Goal: Task Accomplishment & Management: Manage account settings

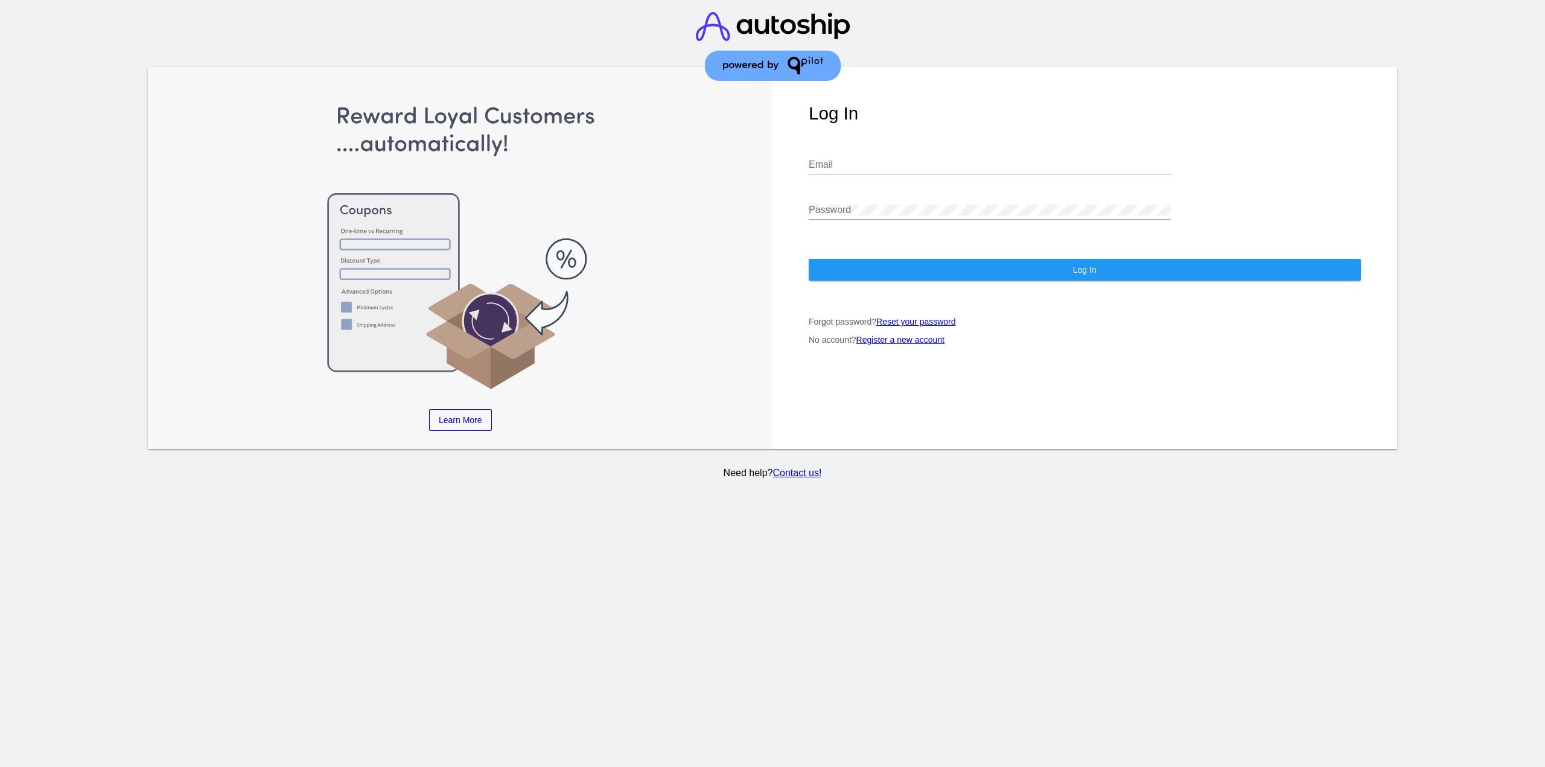
click at [937, 164] on input "Email" at bounding box center [990, 164] width 362 height 11
type input "[EMAIL_ADDRESS][DOMAIN_NAME]"
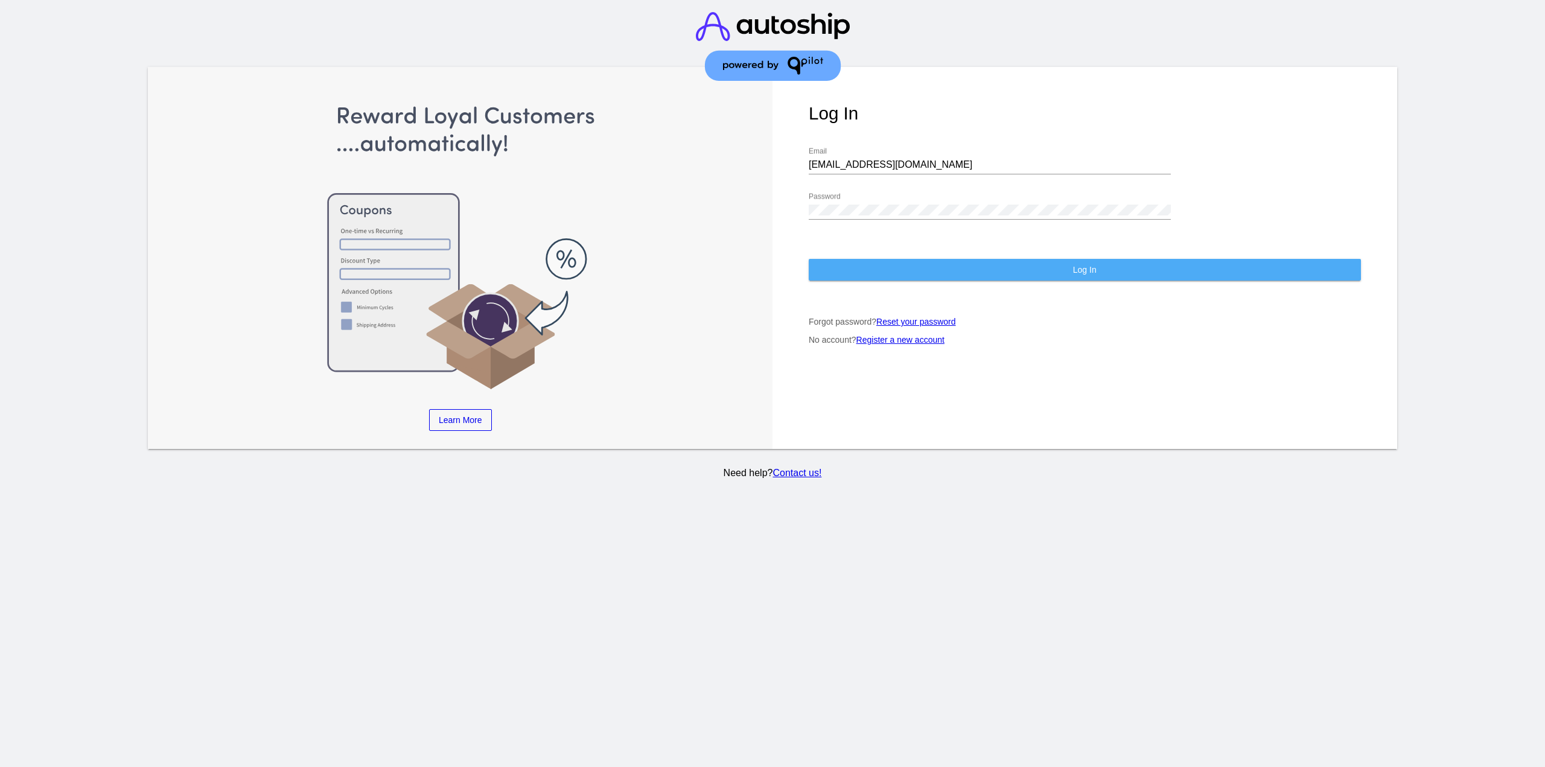
click at [901, 269] on button "Log In" at bounding box center [1085, 270] width 552 height 22
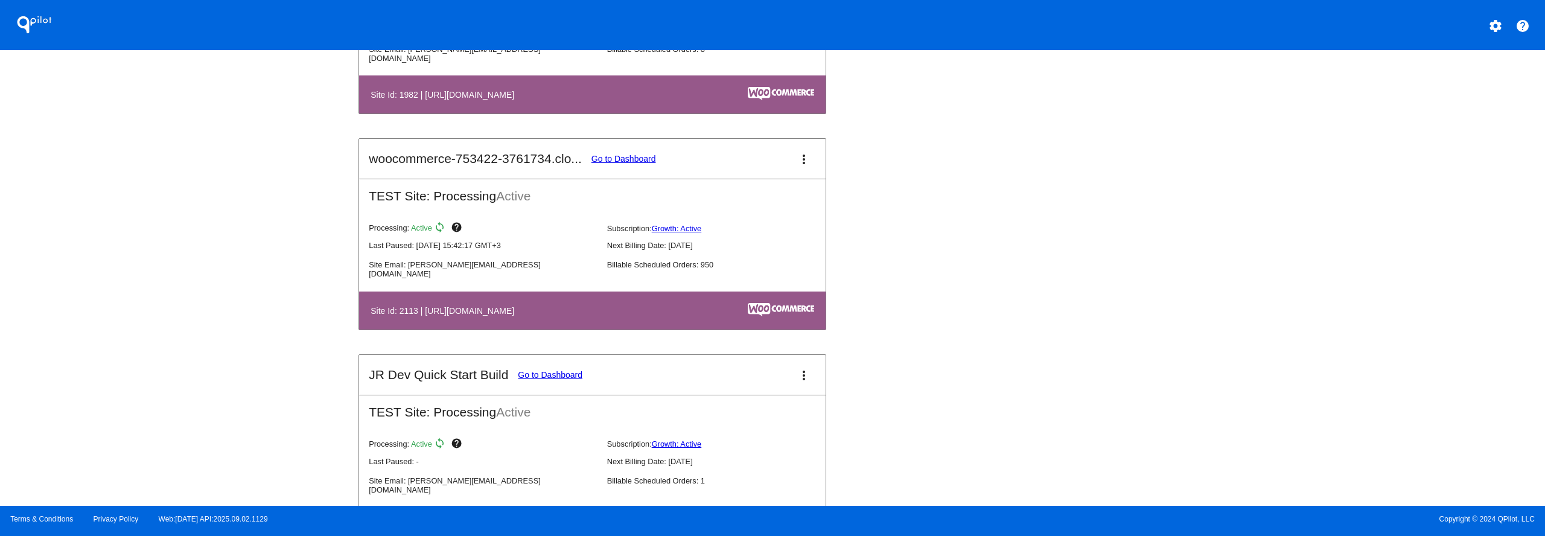
scroll to position [1328, 0]
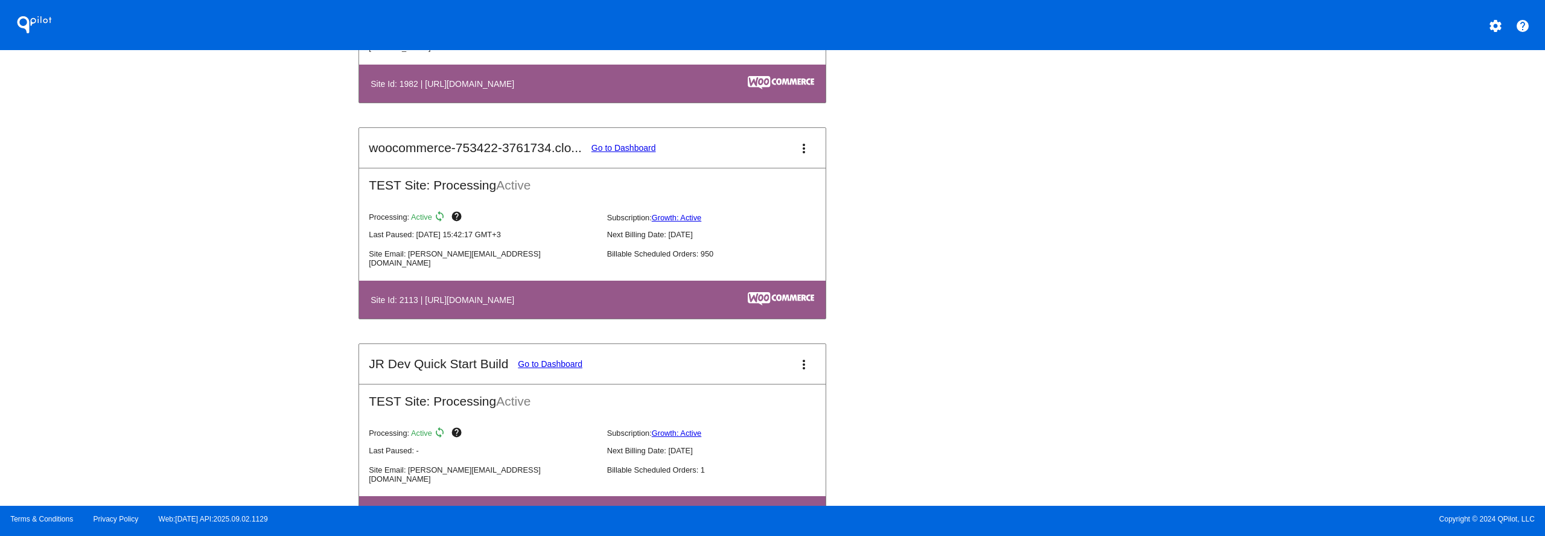
click at [621, 148] on link "Go to Dashboard" at bounding box center [624, 148] width 65 height 10
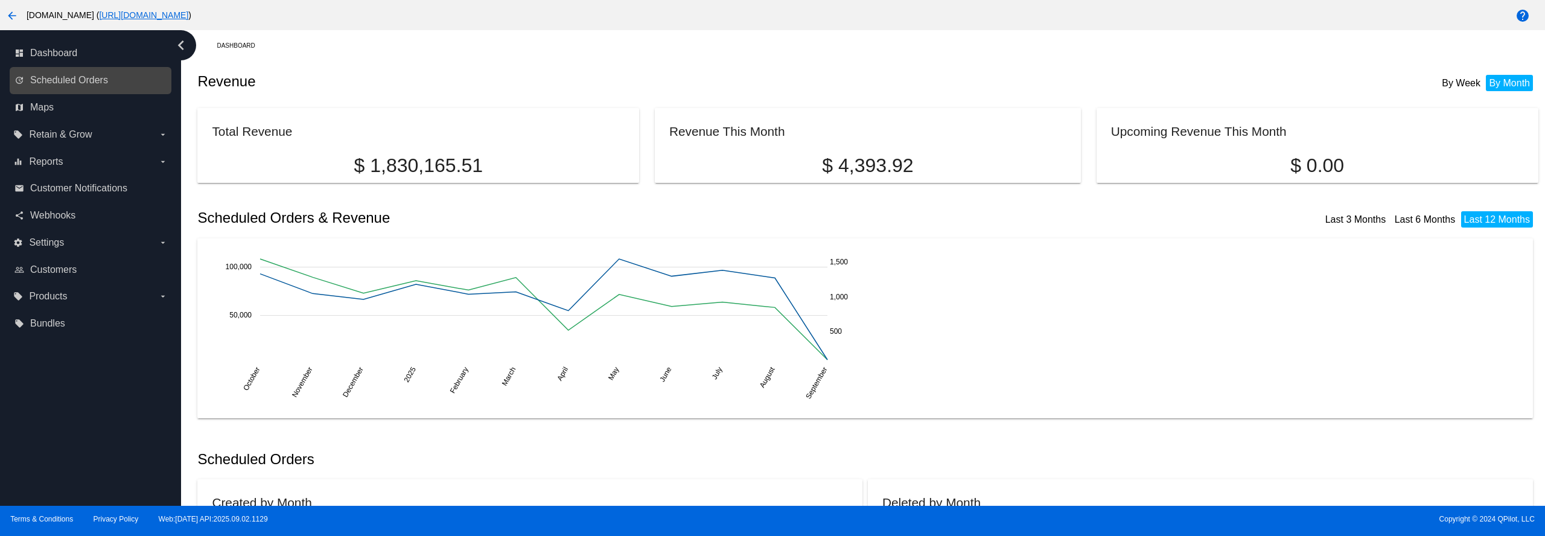
click at [126, 82] on link "update Scheduled Orders" at bounding box center [90, 80] width 153 height 19
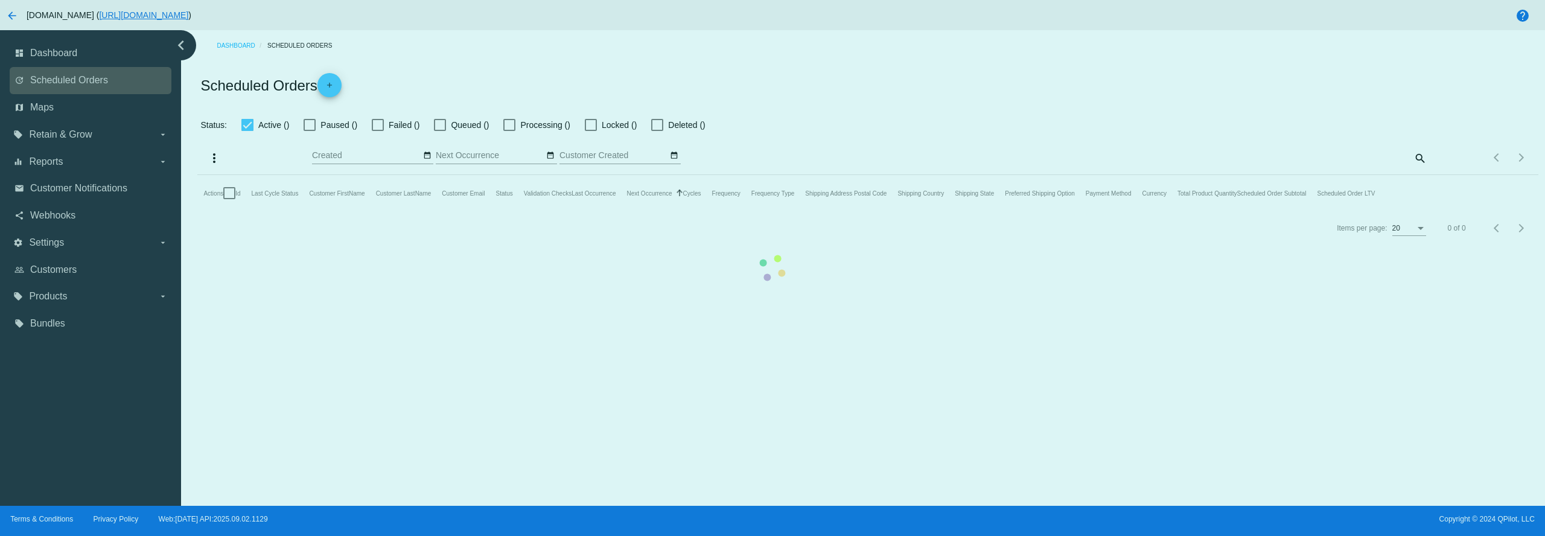
checkbox input "true"
click at [197, 199] on mat-table "Actions Id Last Cycle Status Customer FirstName Customer LastName Customer Emai…" at bounding box center [867, 217] width 1341 height 36
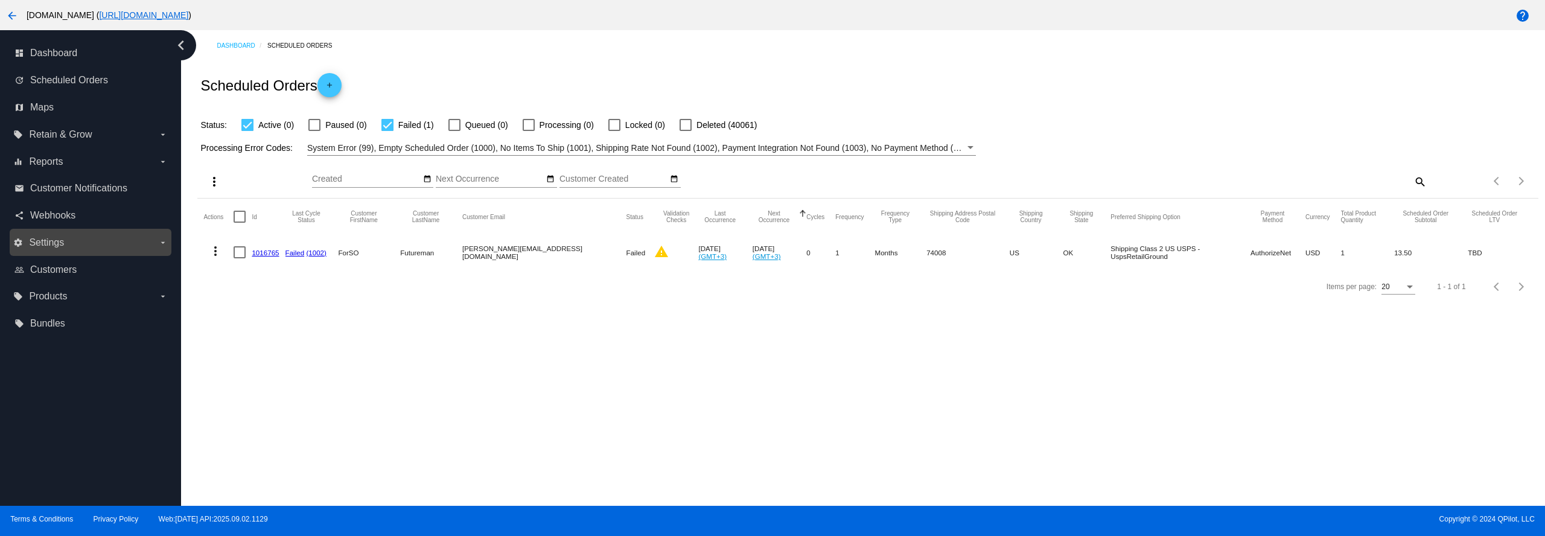
click at [122, 236] on label "settings Settings arrow_drop_down" at bounding box center [90, 242] width 154 height 19
click at [0, 0] on input "settings Settings arrow_drop_down" at bounding box center [0, 0] width 0 height 0
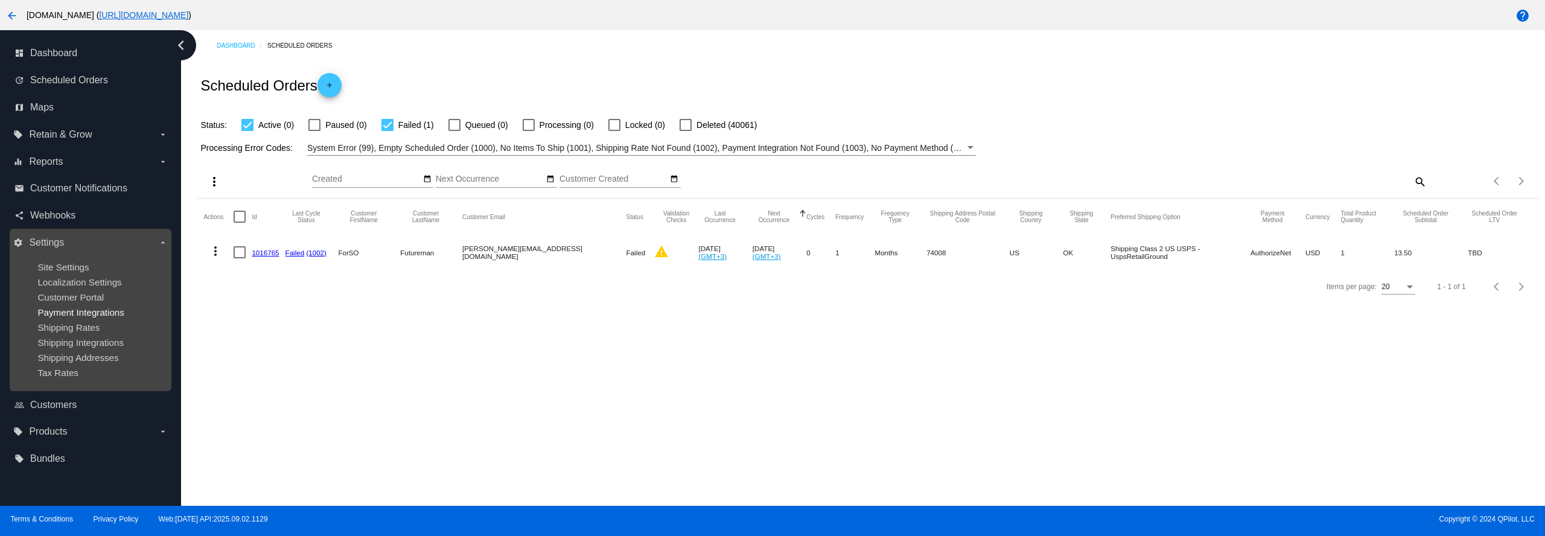
click at [111, 307] on span "Payment Integrations" at bounding box center [80, 312] width 87 height 10
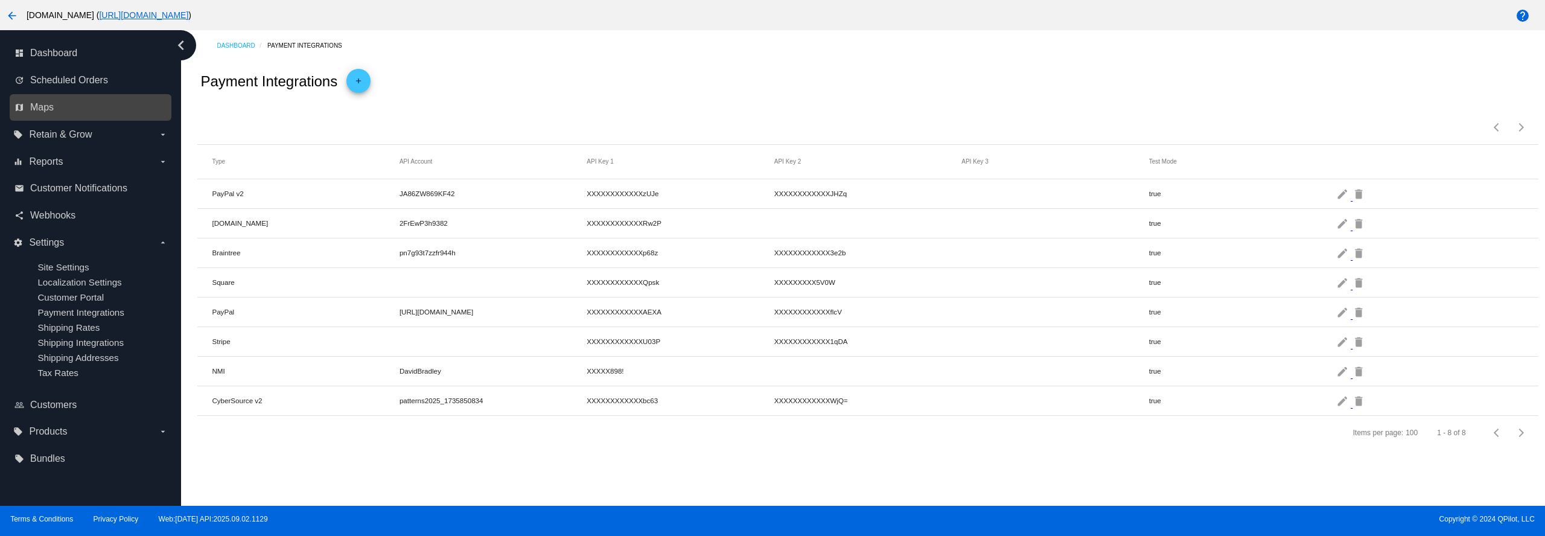
click at [83, 104] on link "map Maps" at bounding box center [90, 107] width 153 height 19
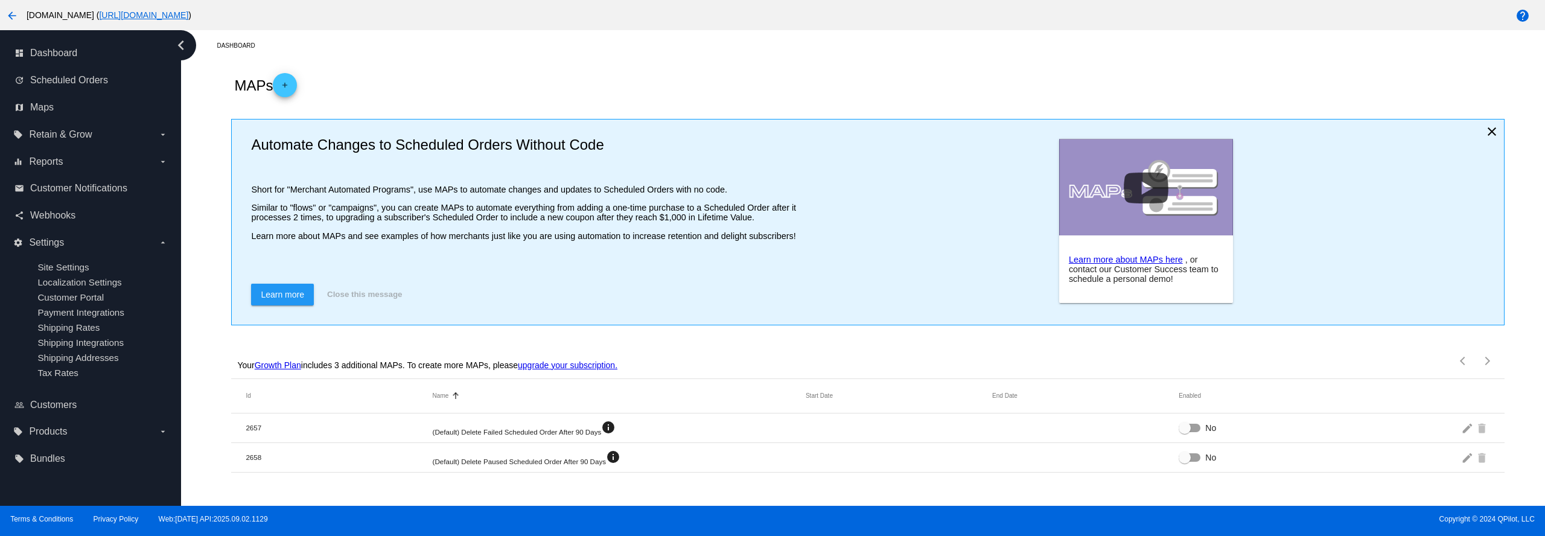
click at [280, 366] on link "Growth Plan" at bounding box center [278, 365] width 46 height 10
click at [281, 366] on link "Growth Plan" at bounding box center [278, 365] width 46 height 10
